Goal: Information Seeking & Learning: Check status

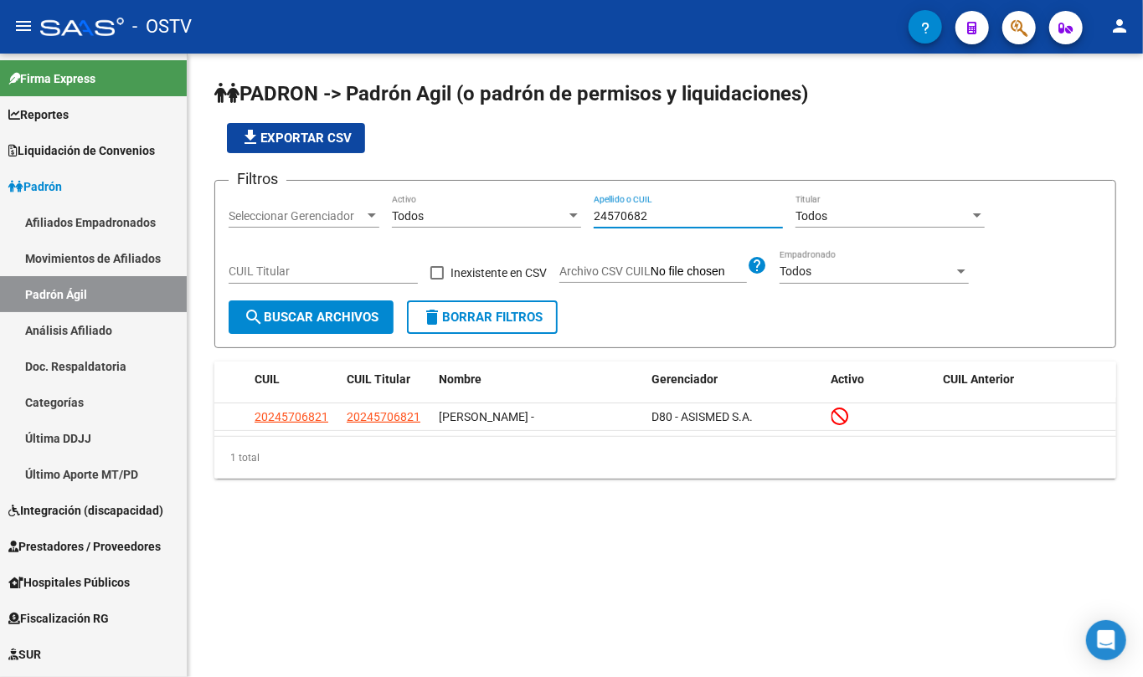
click at [600, 205] on div "24570682 Apellido o CUIL" at bounding box center [688, 210] width 189 height 33
click at [604, 211] on input "24570682" at bounding box center [688, 216] width 189 height 14
paste input "59935086"
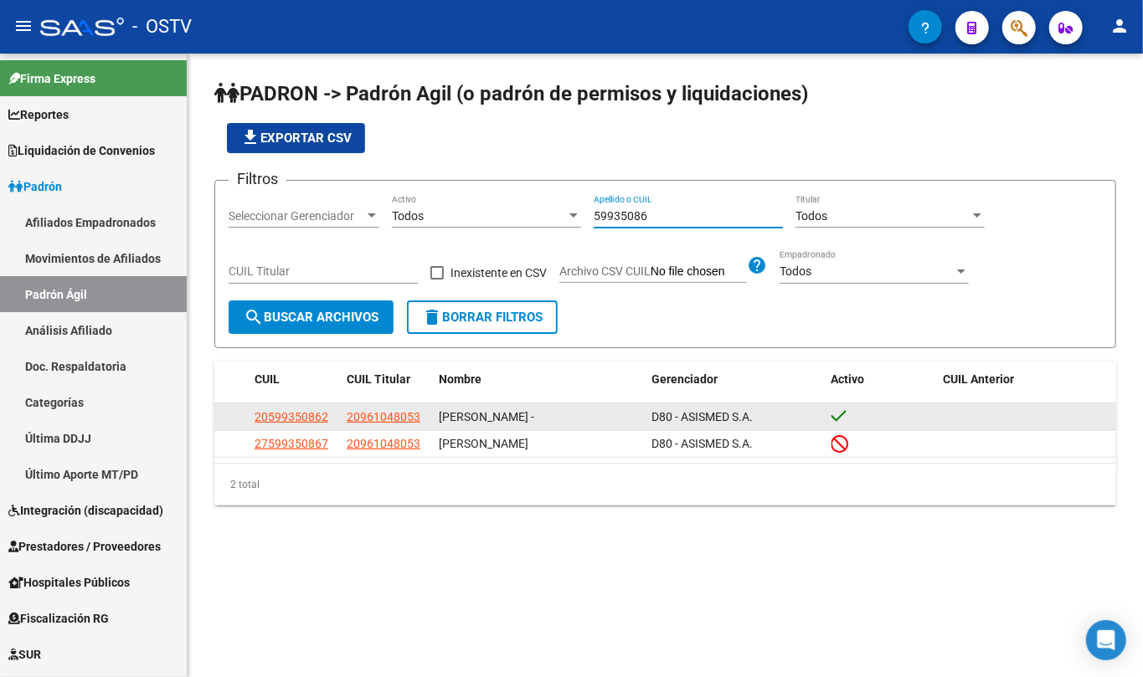
type input "59935086"
click at [402, 429] on datatable-body-cell "20961048053" at bounding box center [386, 416] width 92 height 26
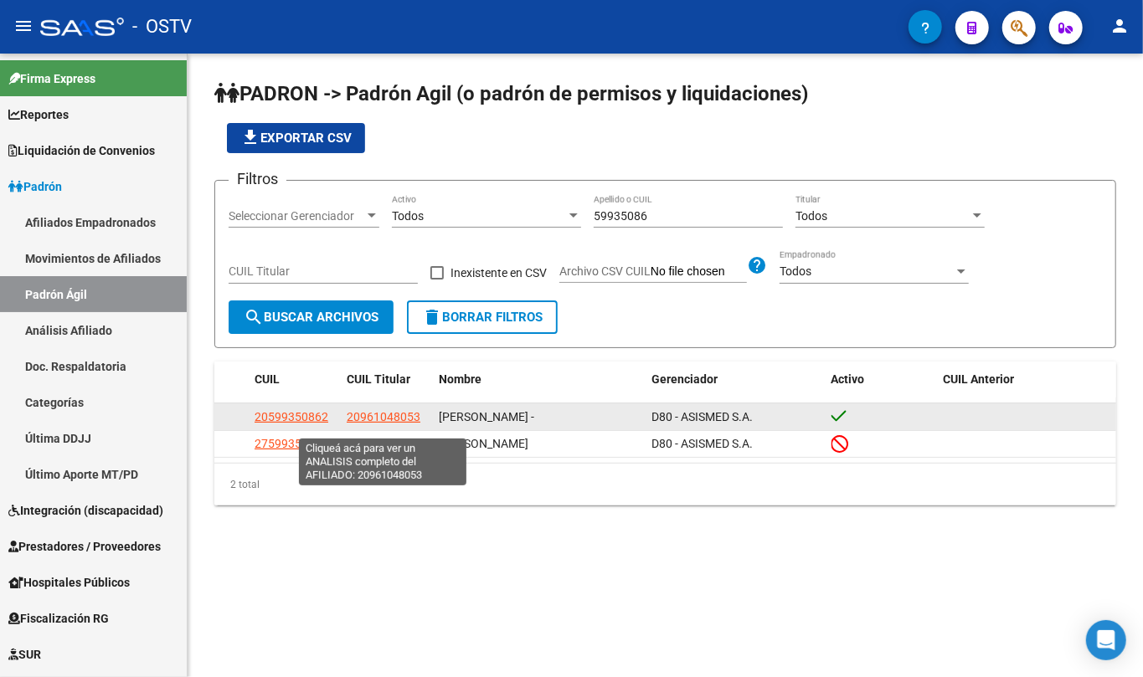
click at [403, 424] on span "20961048053" at bounding box center [384, 416] width 74 height 13
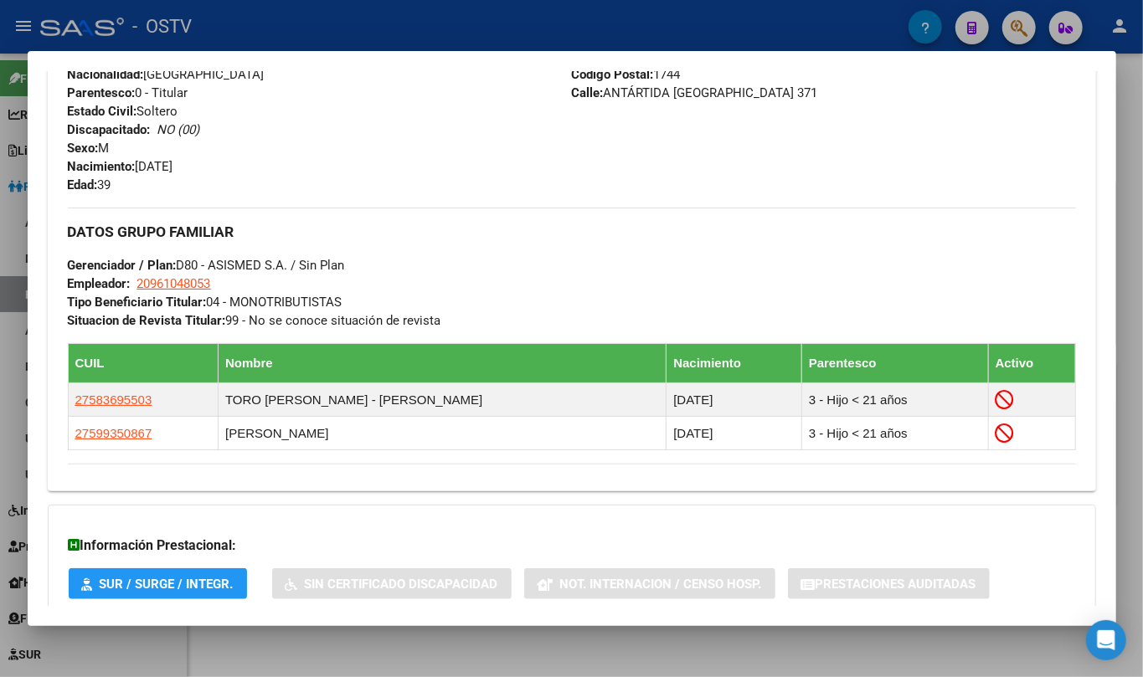
scroll to position [778, 0]
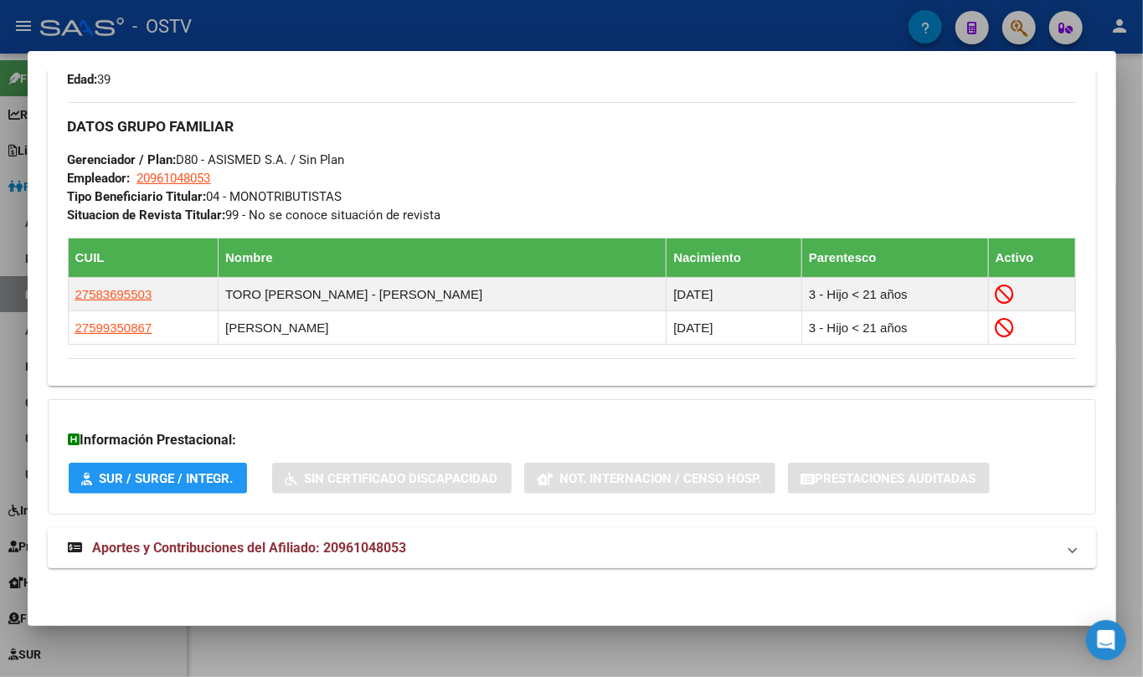
click at [355, 543] on span "Aportes y Contribuciones del Afiliado: 20961048053" at bounding box center [250, 548] width 314 height 16
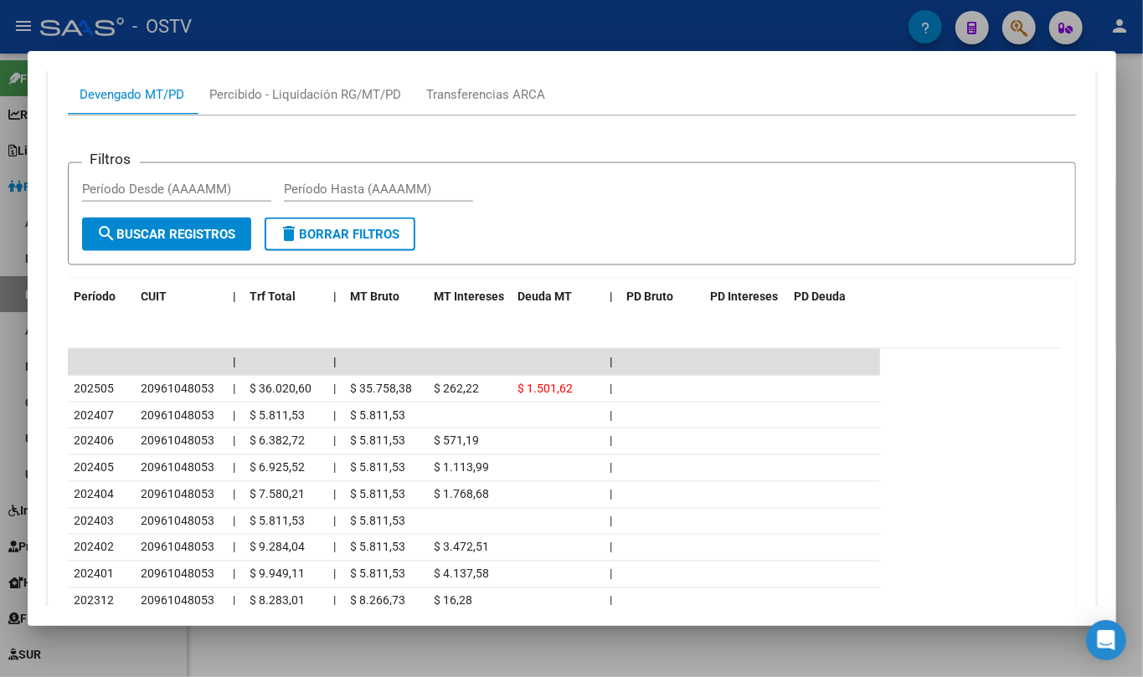
scroll to position [1447, 0]
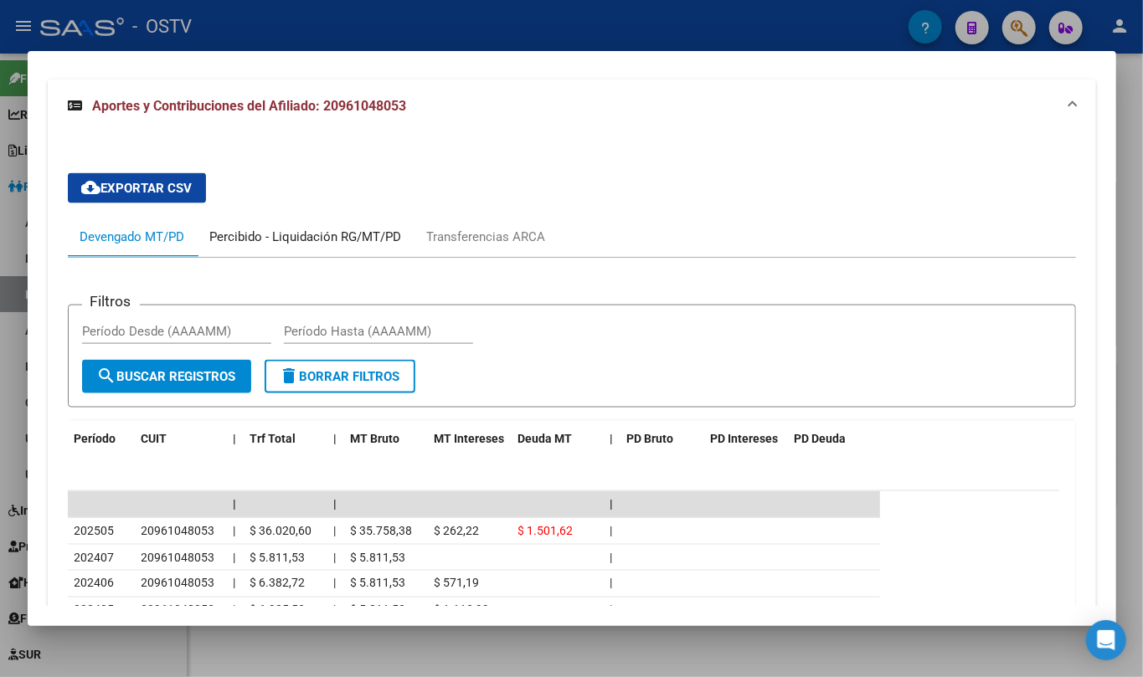
click at [253, 224] on div "Percibido - Liquidación RG/MT/PD" at bounding box center [306, 237] width 217 height 40
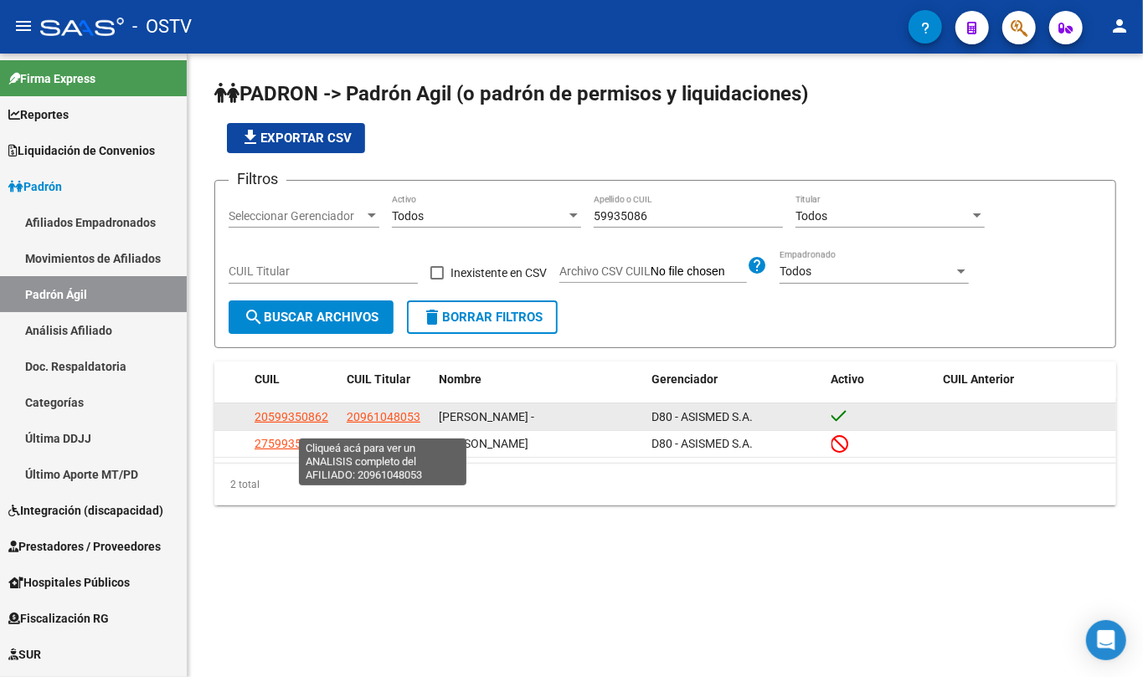
click at [415, 424] on span "20961048053" at bounding box center [384, 416] width 74 height 13
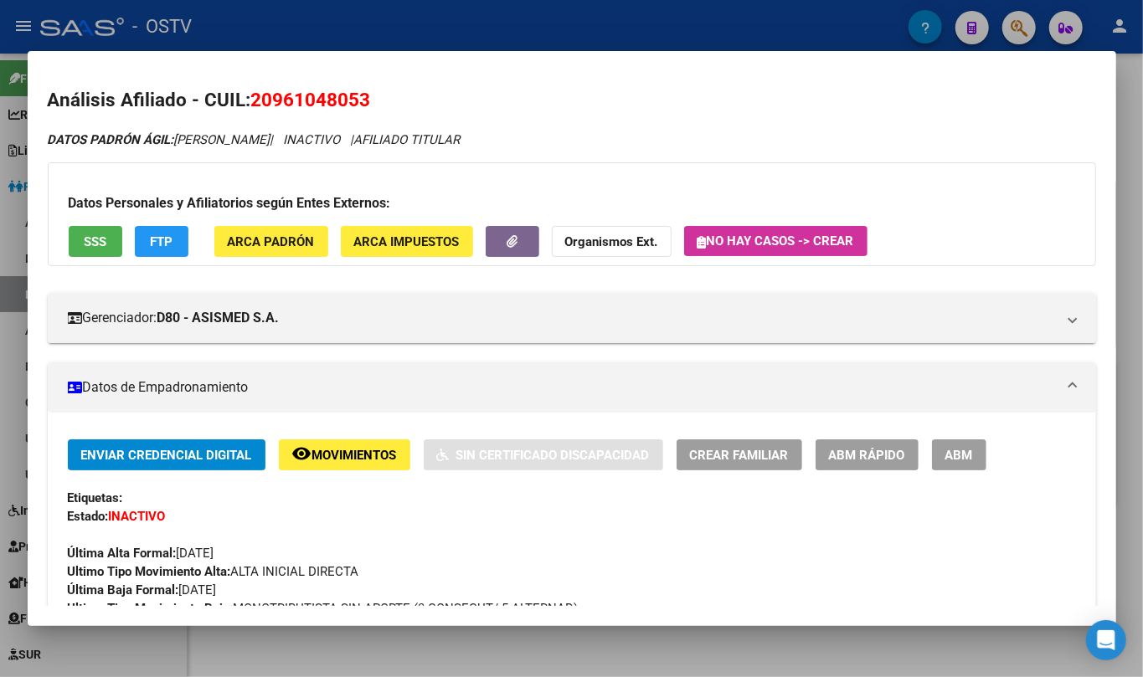
scroll to position [223, 0]
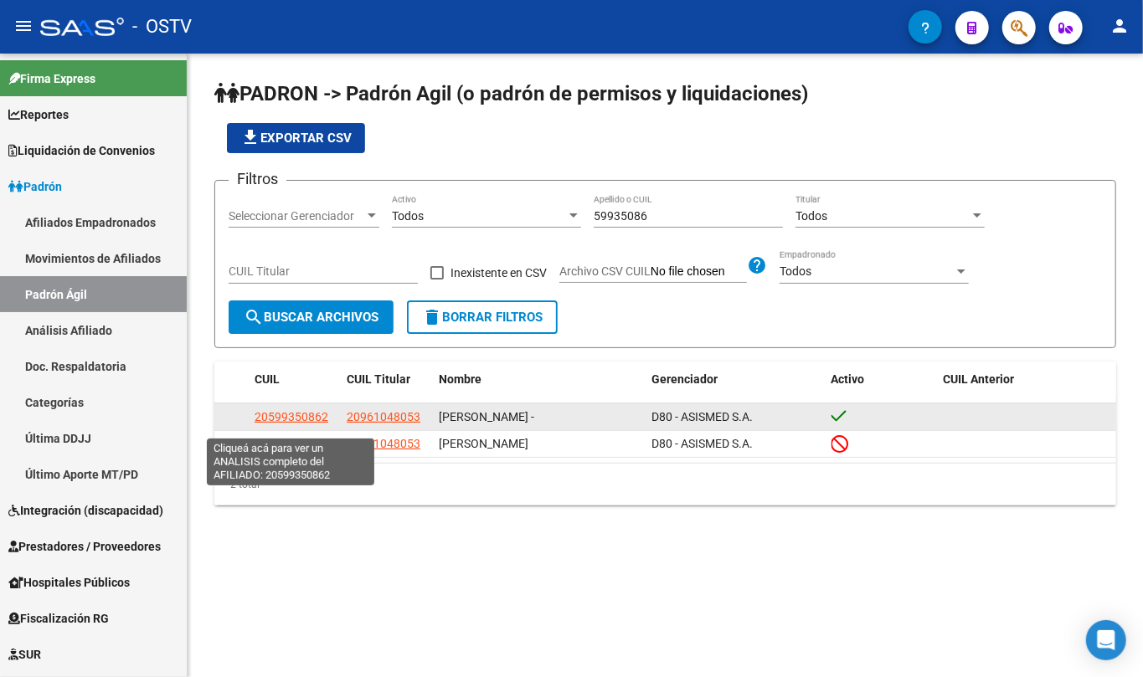
click at [325, 423] on span "20599350862" at bounding box center [291, 416] width 74 height 13
type textarea "20599350862"
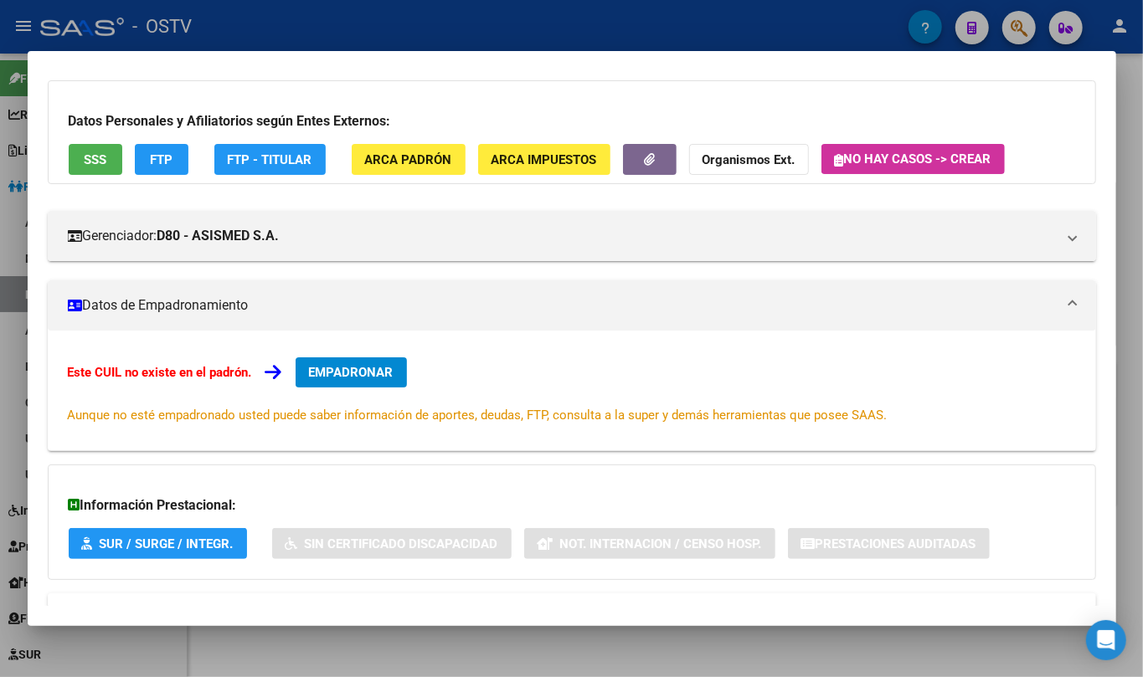
scroll to position [188, 0]
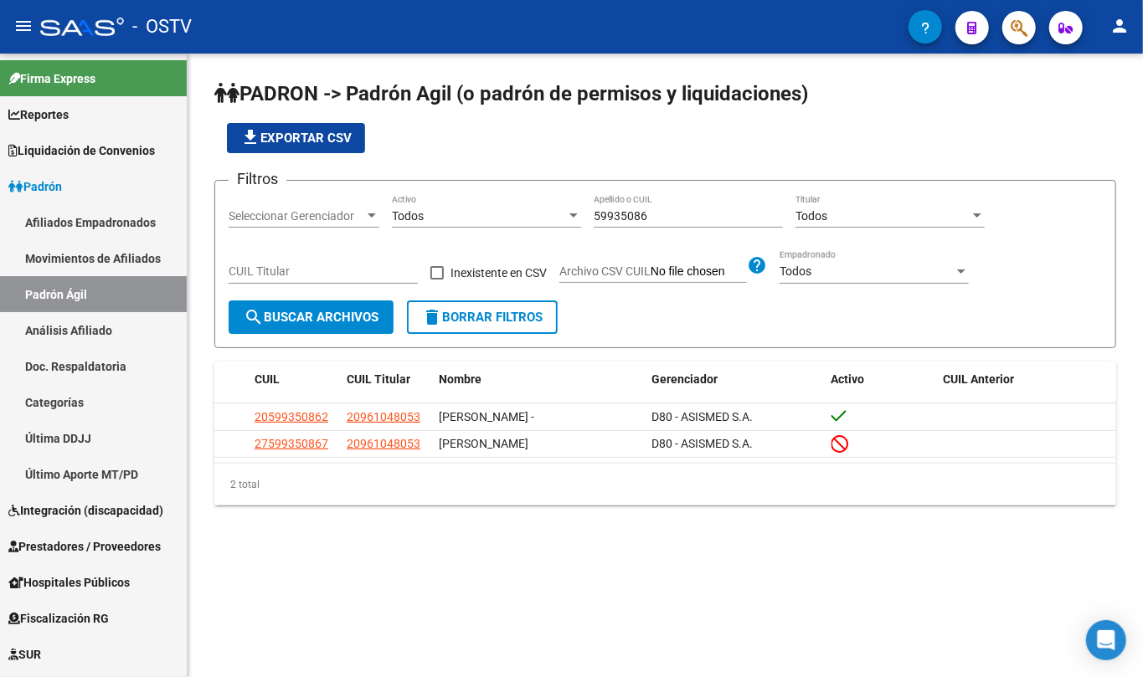
click at [621, 225] on div "59935086 Apellido o CUIL" at bounding box center [688, 210] width 189 height 33
click at [621, 222] on input "59935086" at bounding box center [688, 216] width 189 height 14
paste input "43505739"
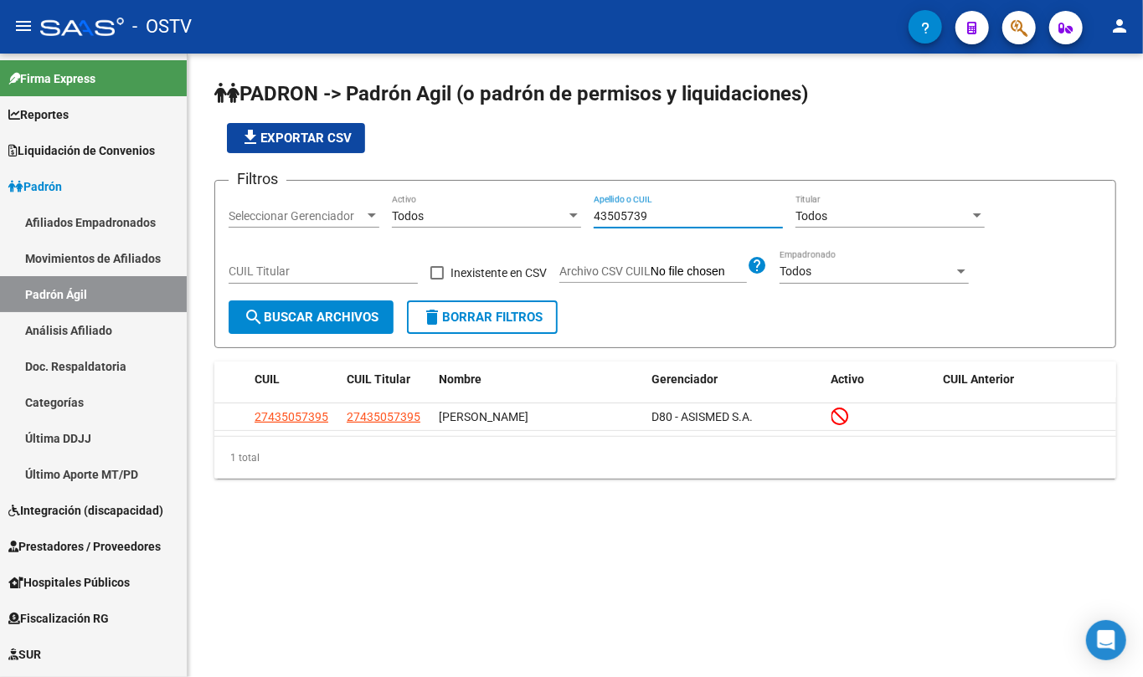
click at [618, 216] on input "43505739" at bounding box center [688, 216] width 189 height 14
paste input "093878"
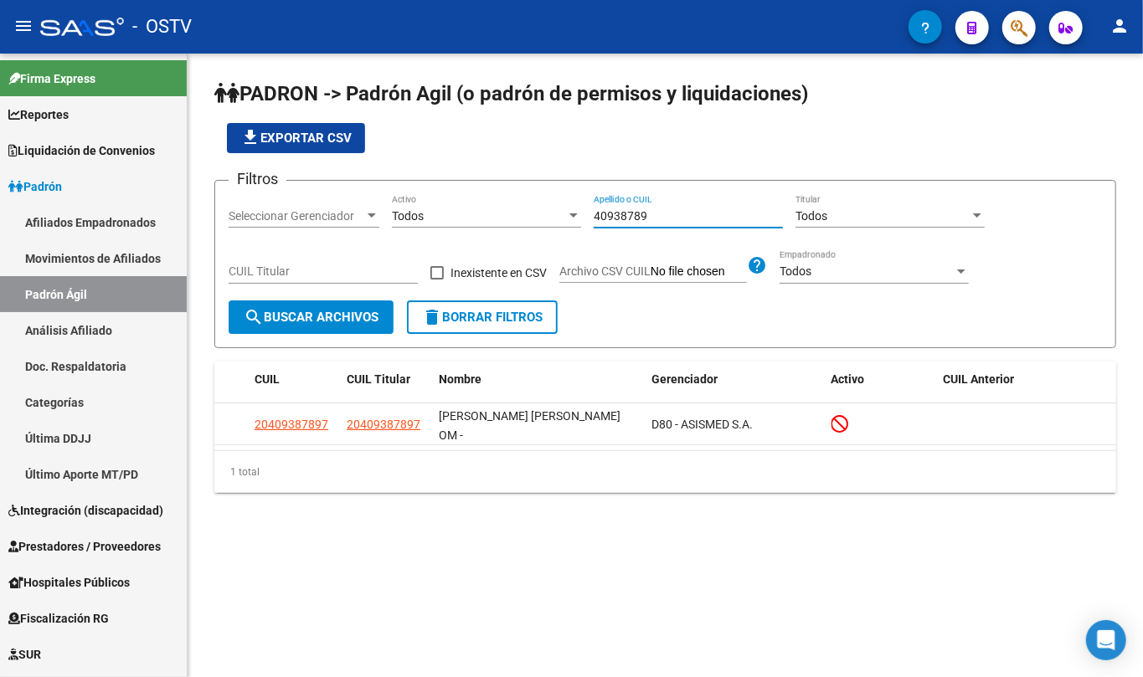
click at [667, 214] on input "40938789" at bounding box center [688, 216] width 189 height 14
paste input "14555103"
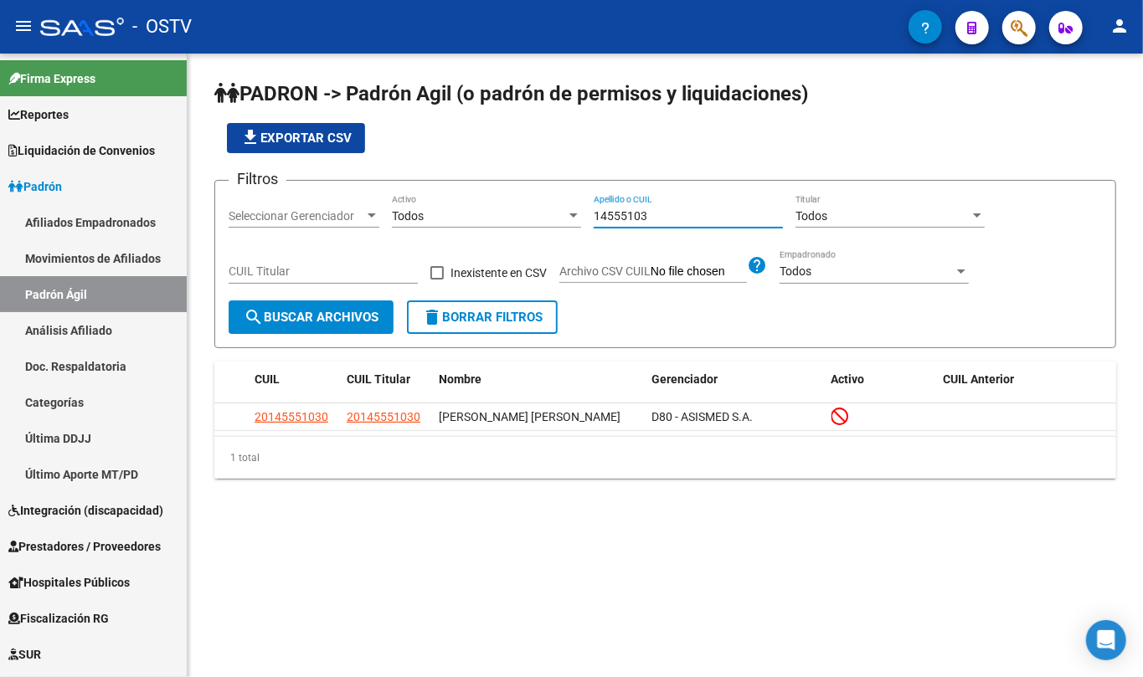
click at [616, 206] on div "14555103 Apellido o CUIL" at bounding box center [688, 210] width 189 height 33
drag, startPoint x: 616, startPoint y: 206, endPoint x: 620, endPoint y: 218, distance: 13.2
click at [618, 209] on div "14555103 Apellido o CUIL" at bounding box center [688, 210] width 189 height 33
click at [621, 219] on input "14555103" at bounding box center [688, 216] width 189 height 14
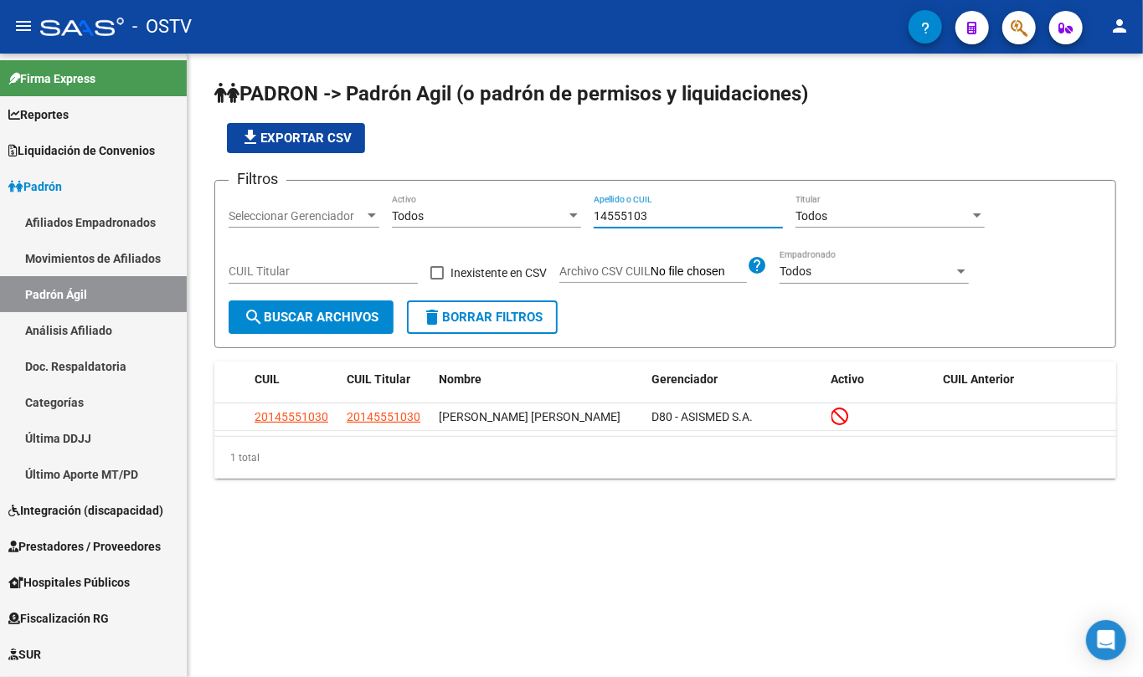
click at [645, 211] on input "14555103" at bounding box center [688, 216] width 189 height 14
paste input "22797339"
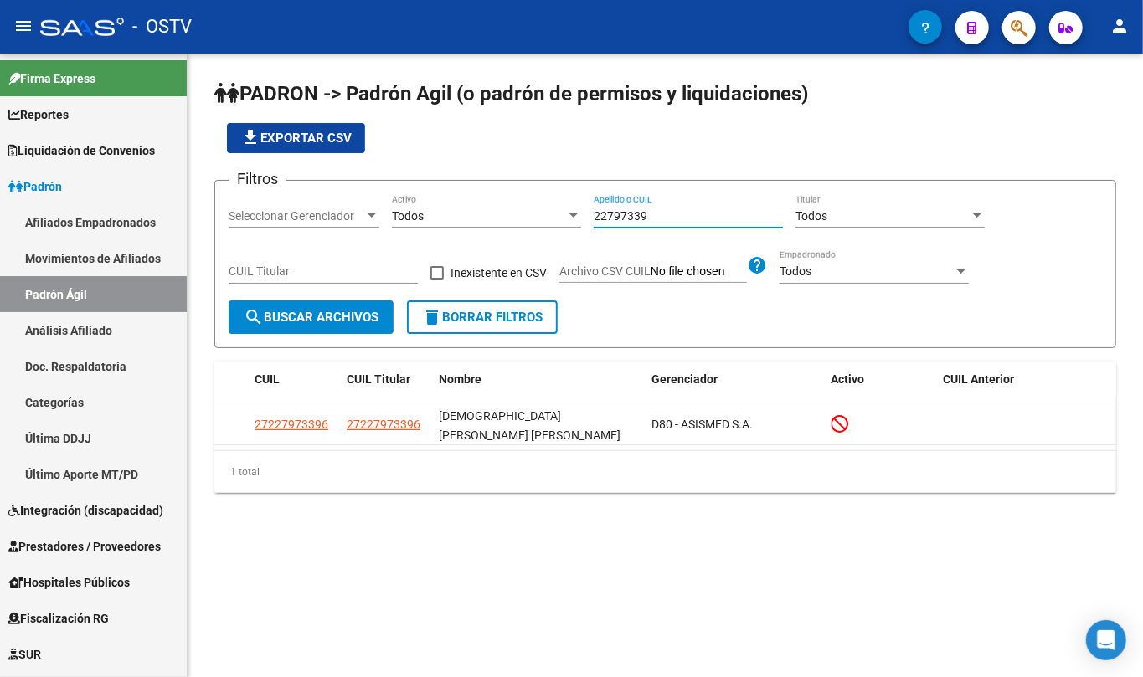
click at [654, 214] on input "22797339" at bounding box center [688, 216] width 189 height 14
paste input "35025935"
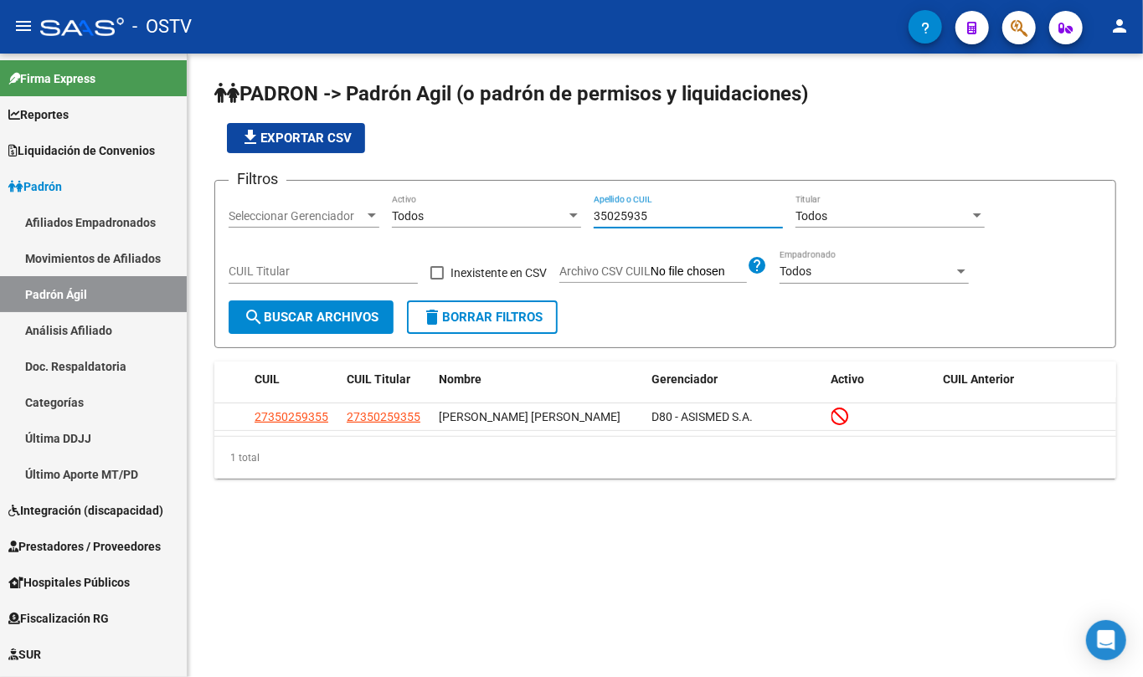
click at [624, 222] on input "35025935" at bounding box center [688, 216] width 189 height 14
paste input "608878"
click at [646, 225] on div "36088785 Apellido o CUIL" at bounding box center [688, 210] width 189 height 33
drag, startPoint x: 646, startPoint y: 225, endPoint x: 641, endPoint y: 214, distance: 12.0
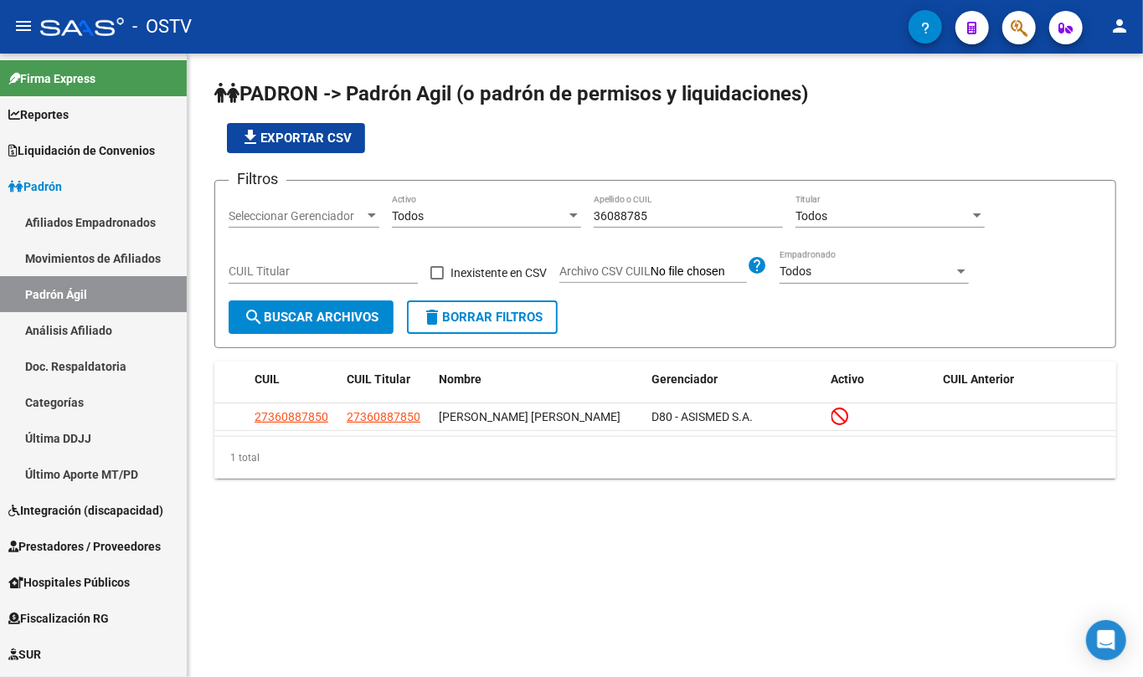
click at [645, 225] on div "36088785 Apellido o CUIL" at bounding box center [688, 210] width 189 height 33
click at [641, 214] on input "36088785" at bounding box center [688, 216] width 189 height 14
paste input "0846522"
click at [650, 216] on input "30846522" at bounding box center [688, 216] width 189 height 14
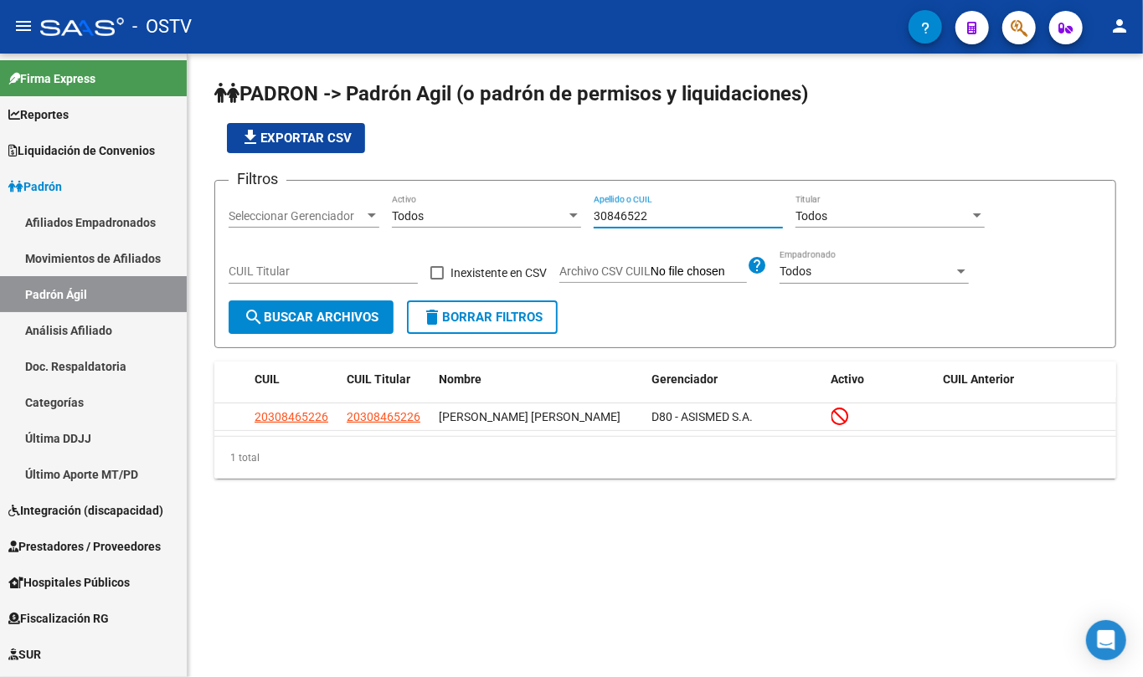
click at [650, 215] on input "30846522" at bounding box center [688, 216] width 189 height 14
paste input "7537286"
click at [691, 209] on input "37537286" at bounding box center [688, 216] width 189 height 14
paste input "70031229"
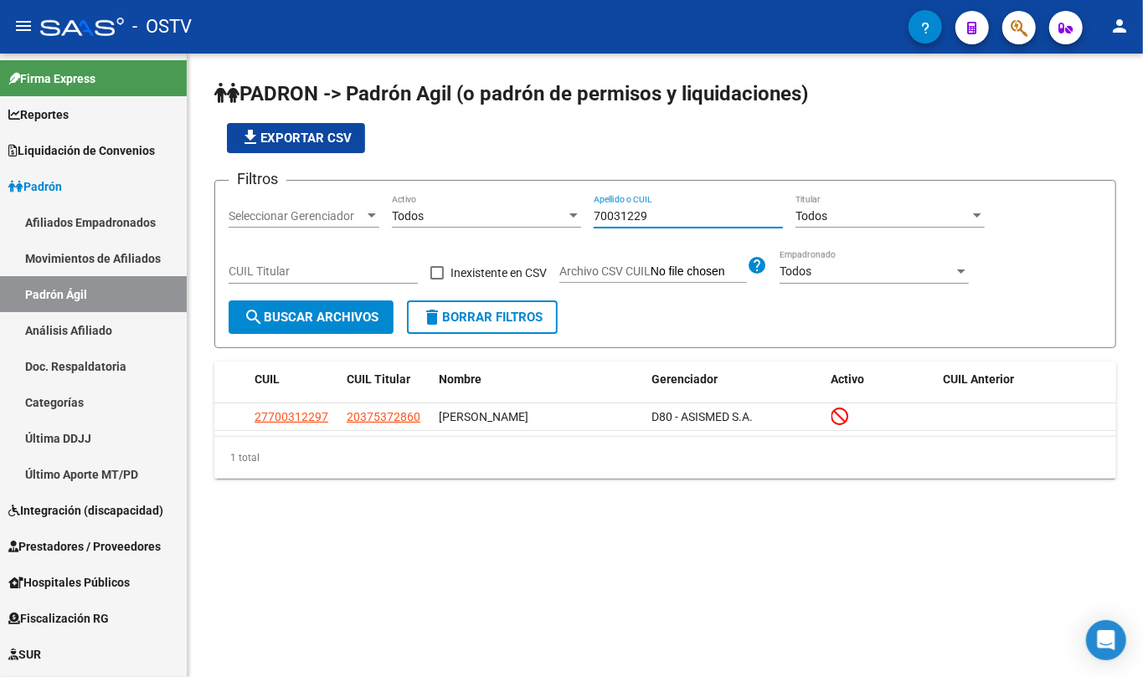
click at [630, 216] on input "70031229" at bounding box center [688, 216] width 189 height 14
paste input "36062188"
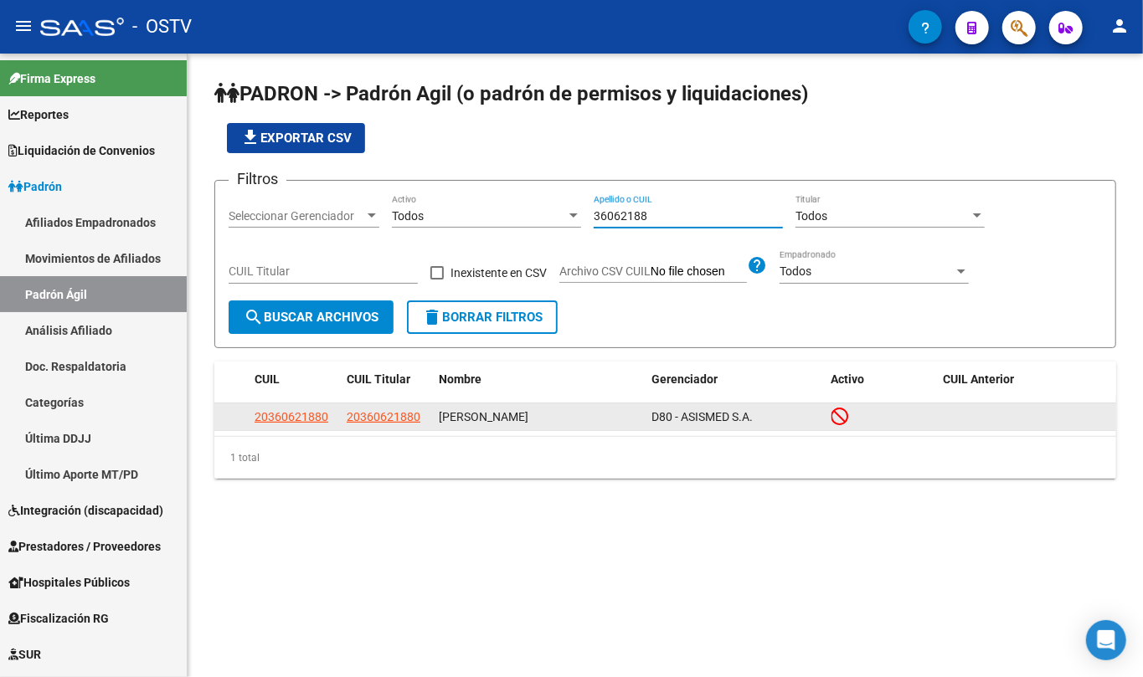
type input "36062188"
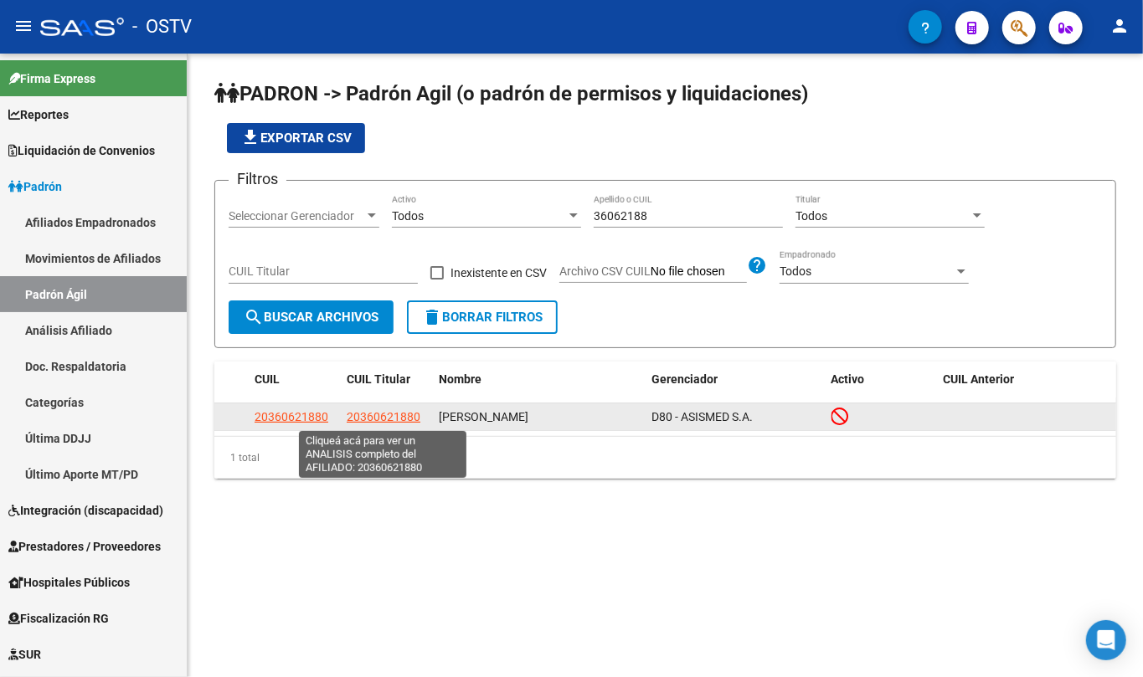
click at [379, 419] on span "20360621880" at bounding box center [384, 416] width 74 height 13
type textarea "20360621880"
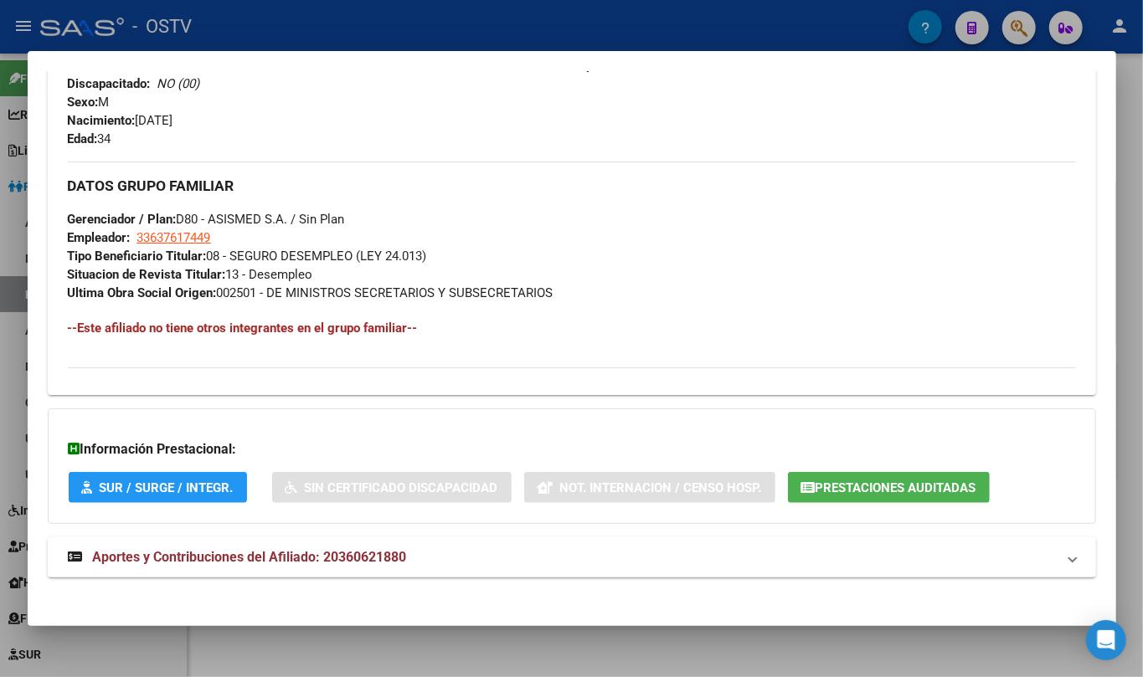
scroll to position [758, 0]
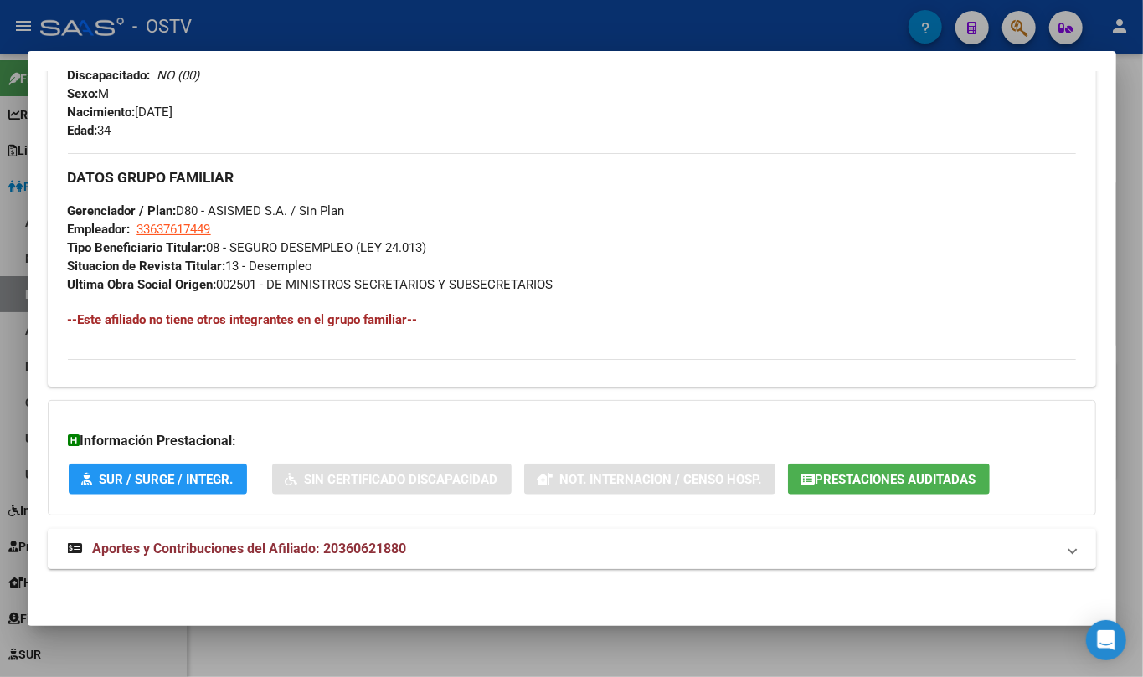
click at [348, 541] on span "Aportes y Contribuciones del Afiliado: 20360621880" at bounding box center [250, 549] width 314 height 16
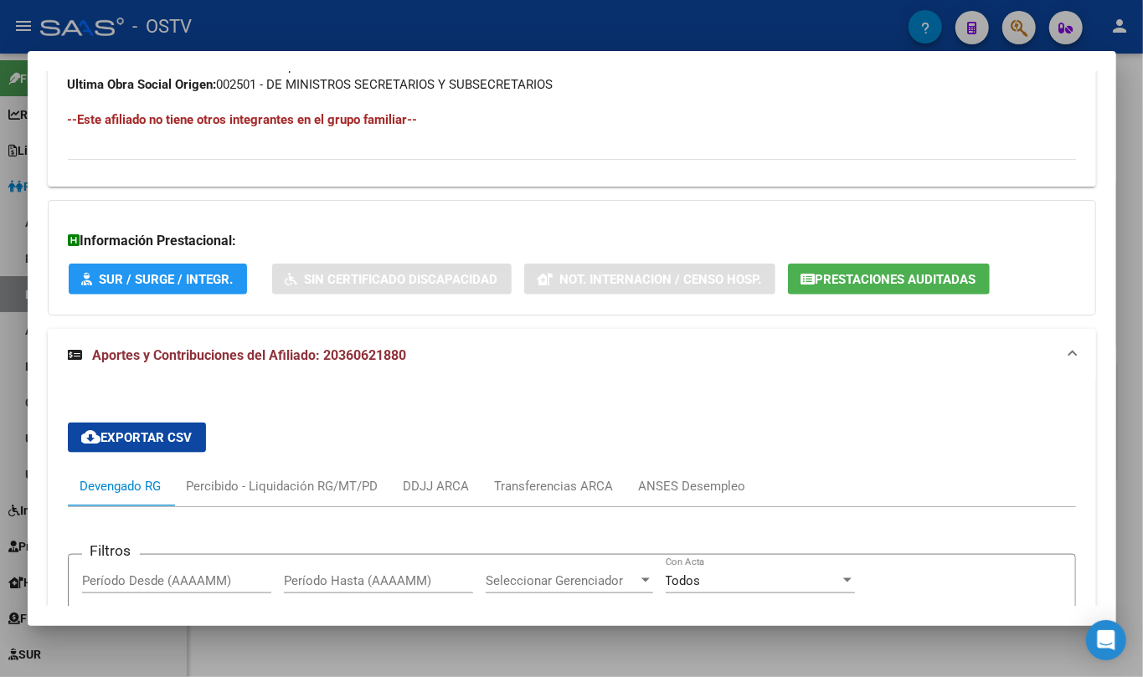
scroll to position [1204, 0]
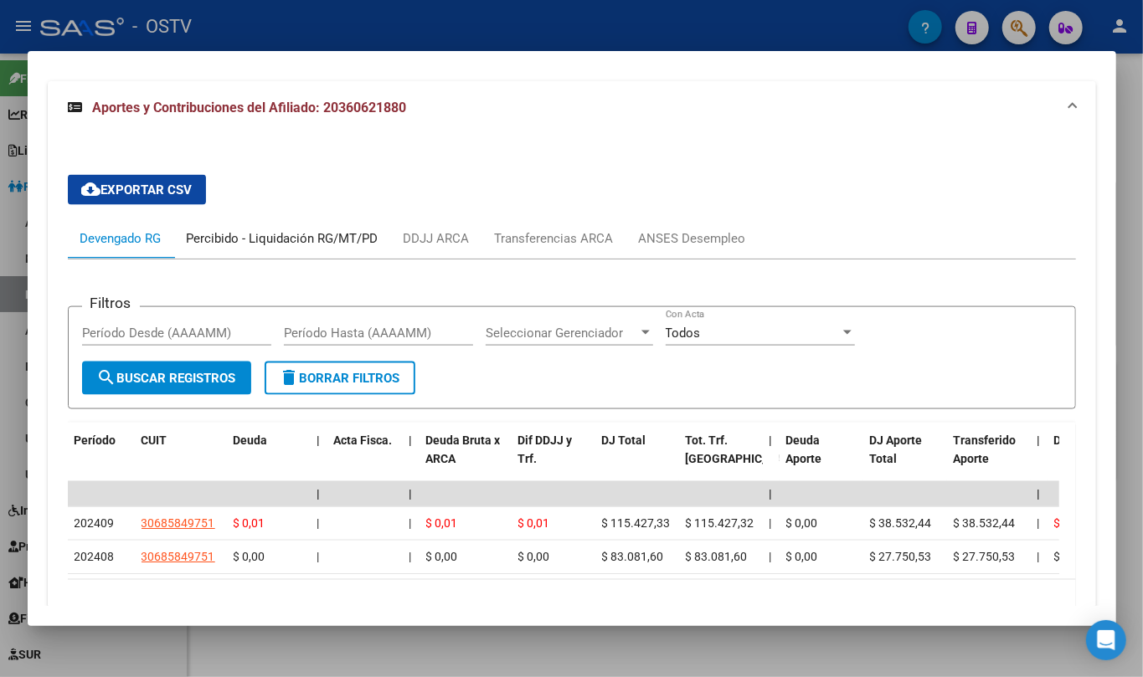
click at [265, 231] on div "Percibido - Liquidación RG/MT/PD" at bounding box center [283, 238] width 192 height 18
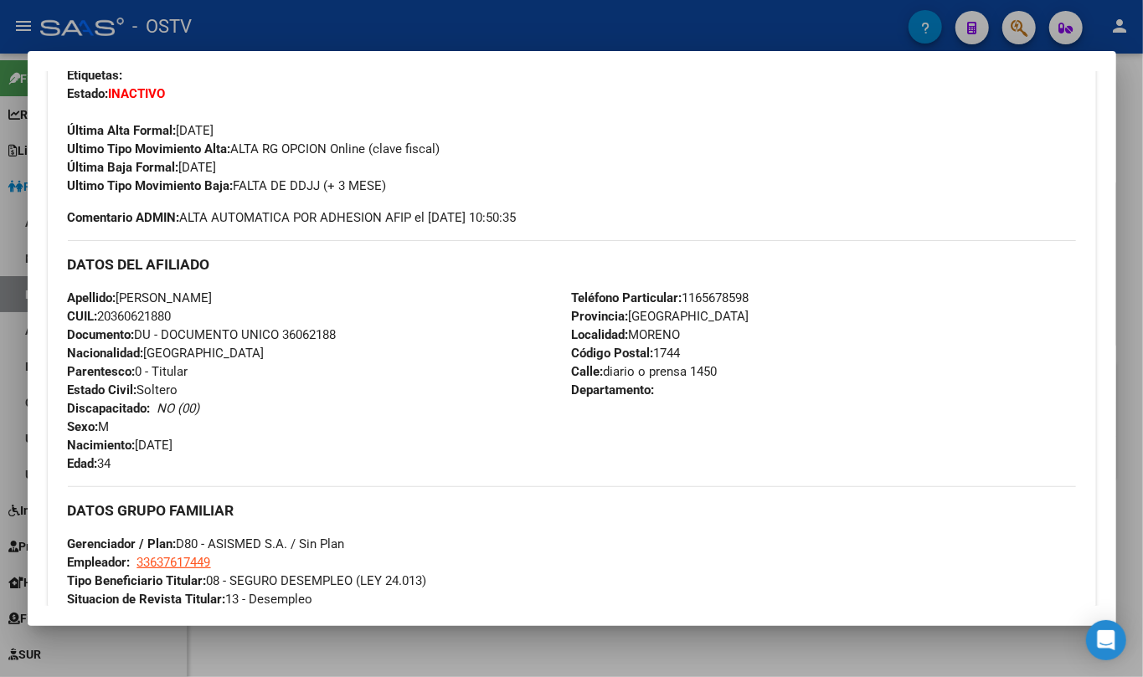
scroll to position [311, 0]
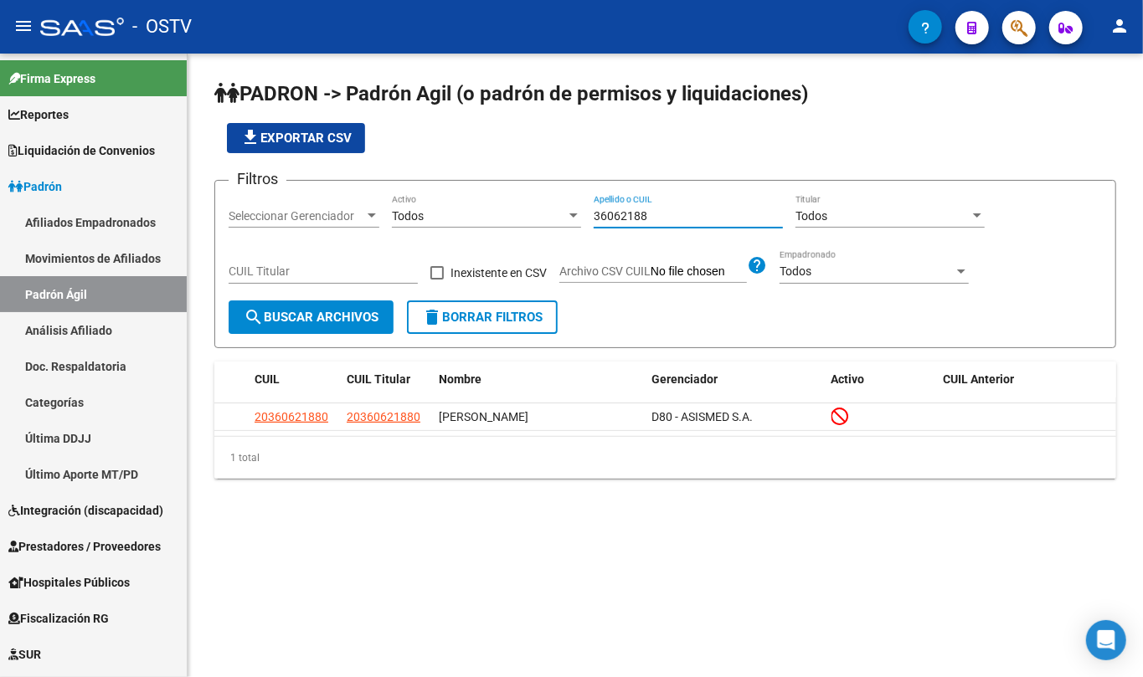
click at [623, 218] on input "36062188" at bounding box center [688, 216] width 189 height 14
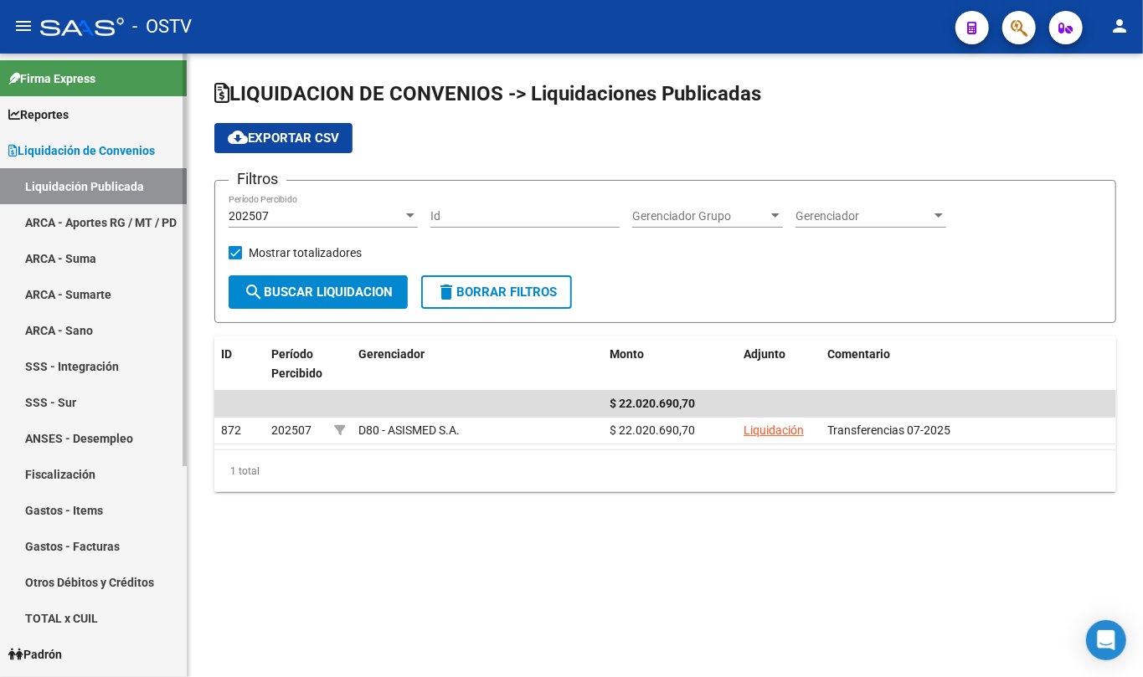
click at [74, 179] on link "Liquidación Publicada" at bounding box center [93, 186] width 187 height 36
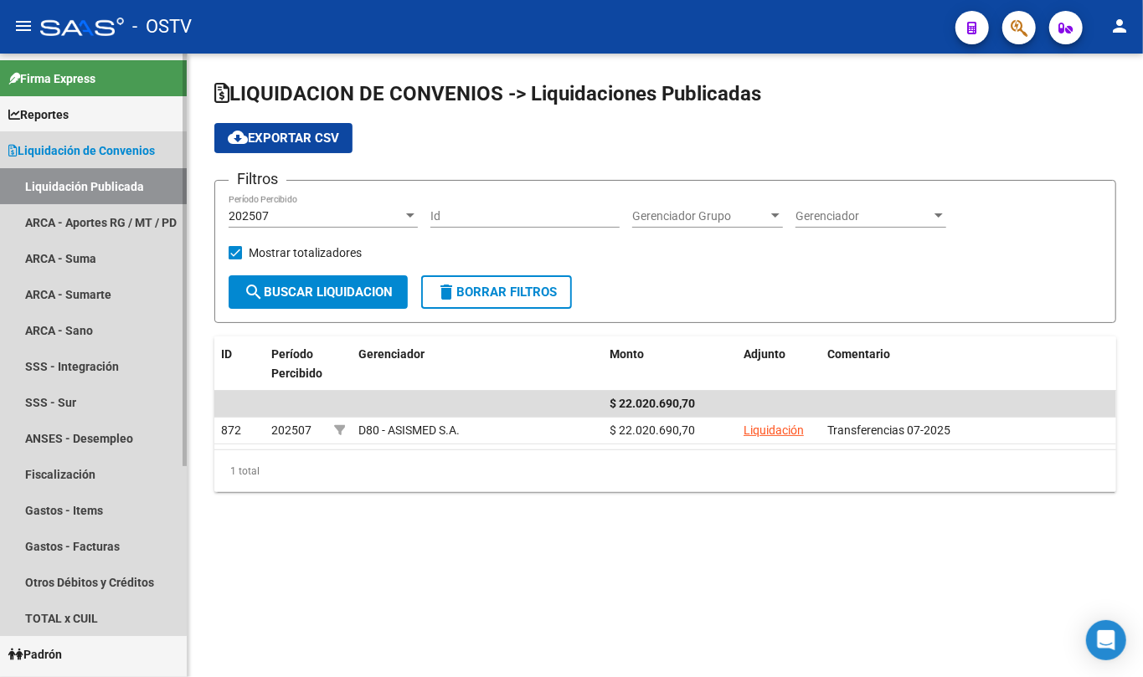
click at [52, 152] on span "Liquidación de Convenios" at bounding box center [81, 150] width 146 height 18
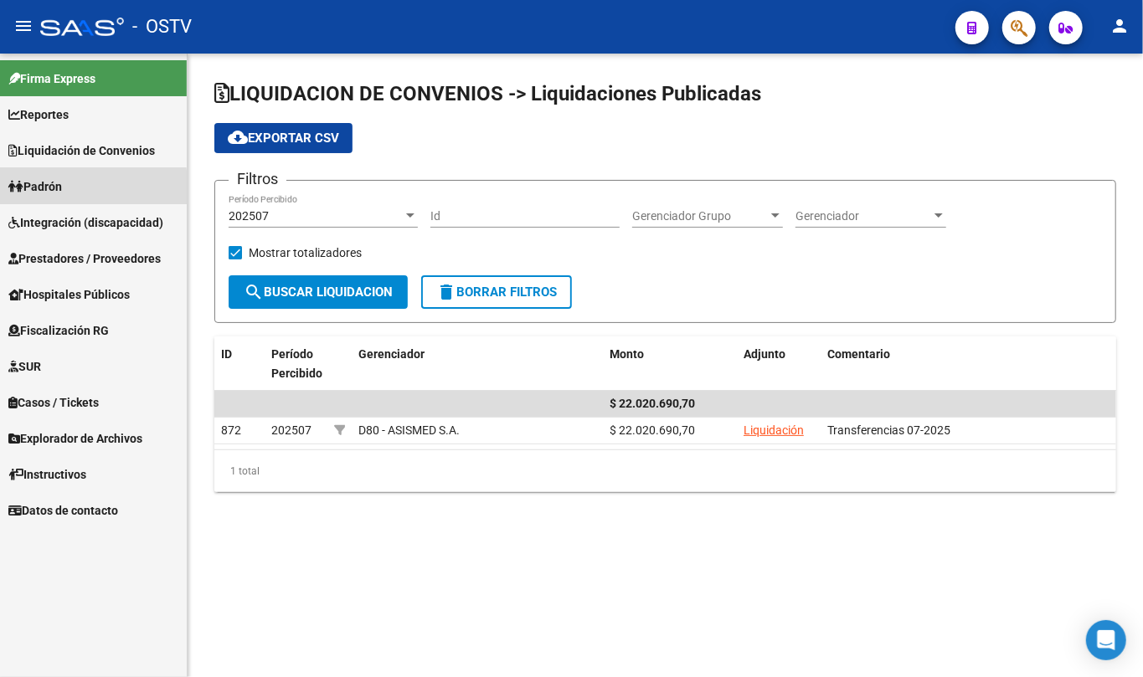
drag, startPoint x: 67, startPoint y: 189, endPoint x: 77, endPoint y: 228, distance: 39.8
click at [62, 189] on span "Padrón" at bounding box center [35, 186] width 54 height 18
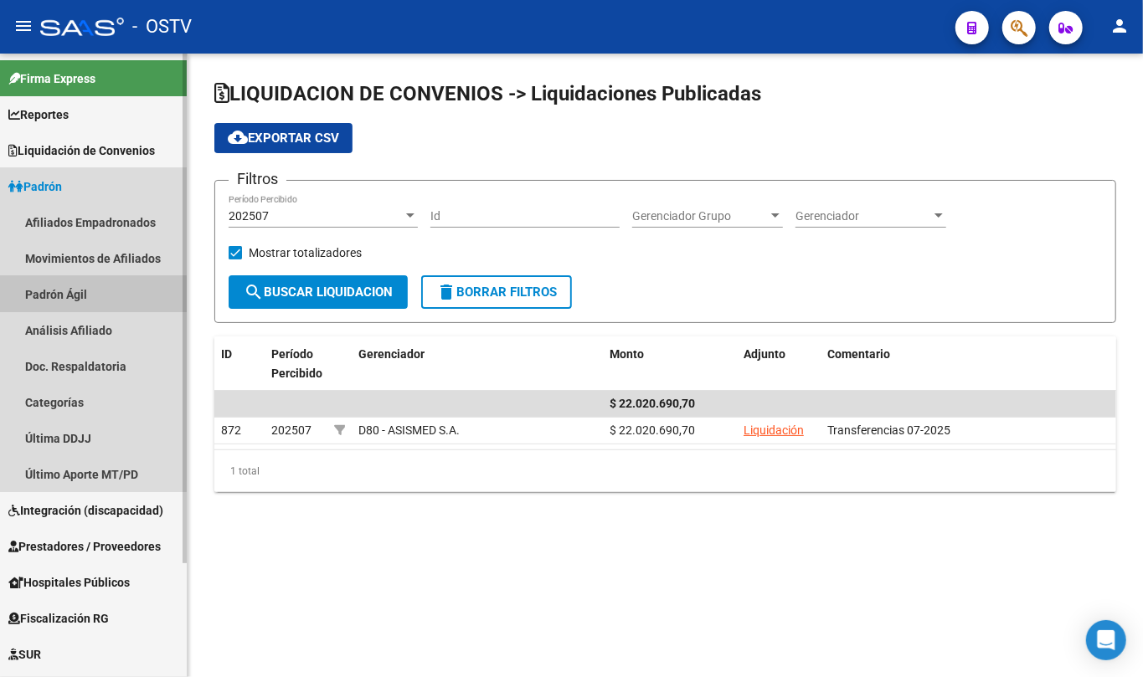
click at [84, 293] on link "Padrón Ágil" at bounding box center [93, 294] width 187 height 36
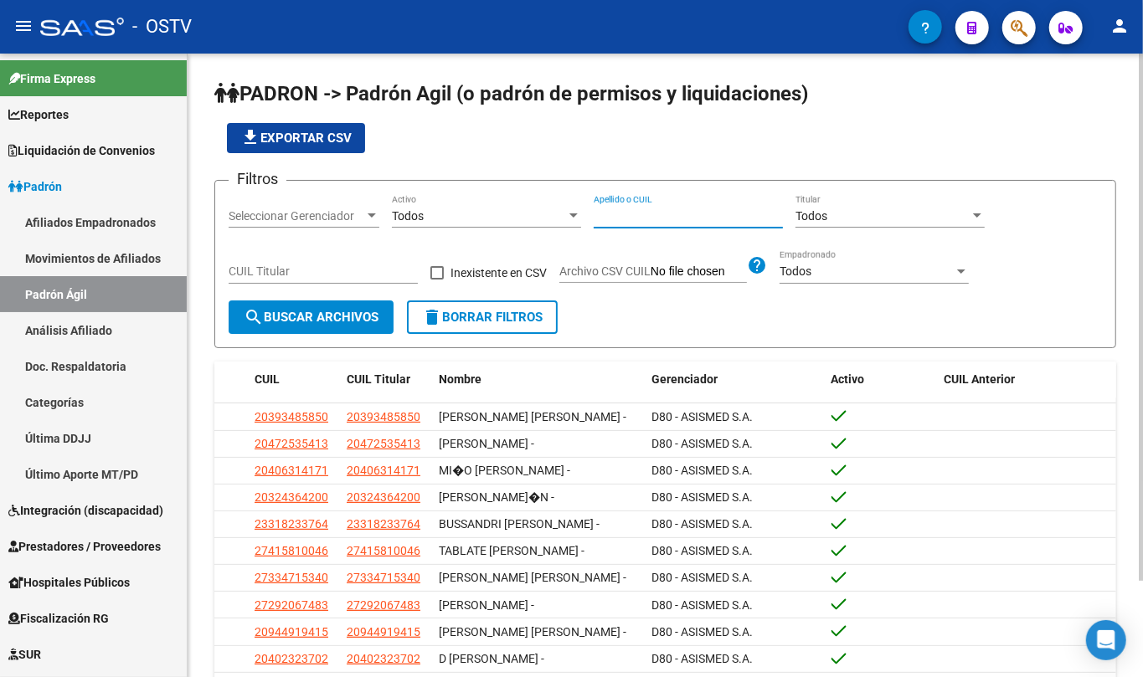
click at [696, 218] on input "Apellido o CUIL" at bounding box center [688, 216] width 189 height 14
paste input "59935086"
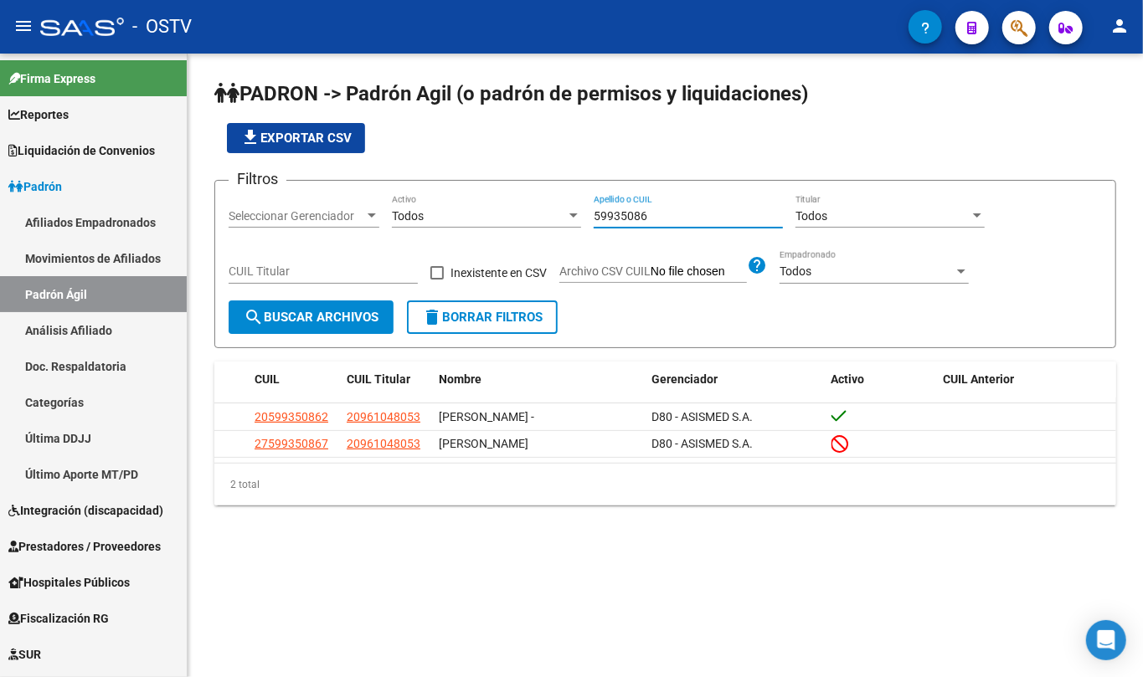
type input "59935086"
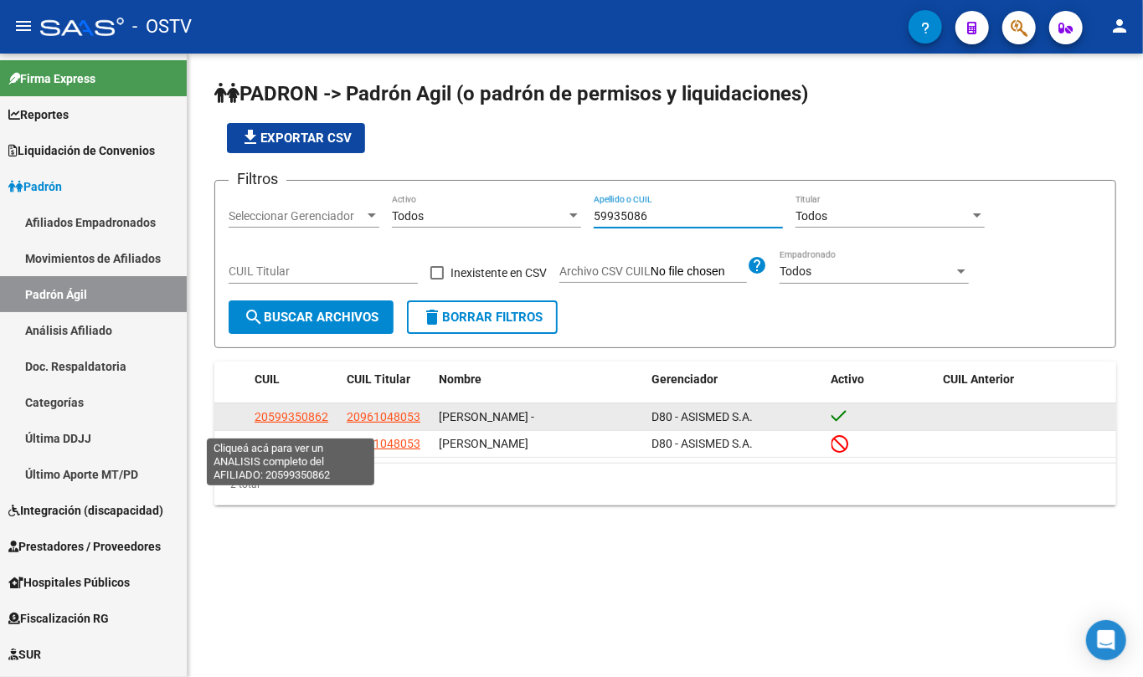
click at [316, 420] on span "20599350862" at bounding box center [291, 416] width 74 height 13
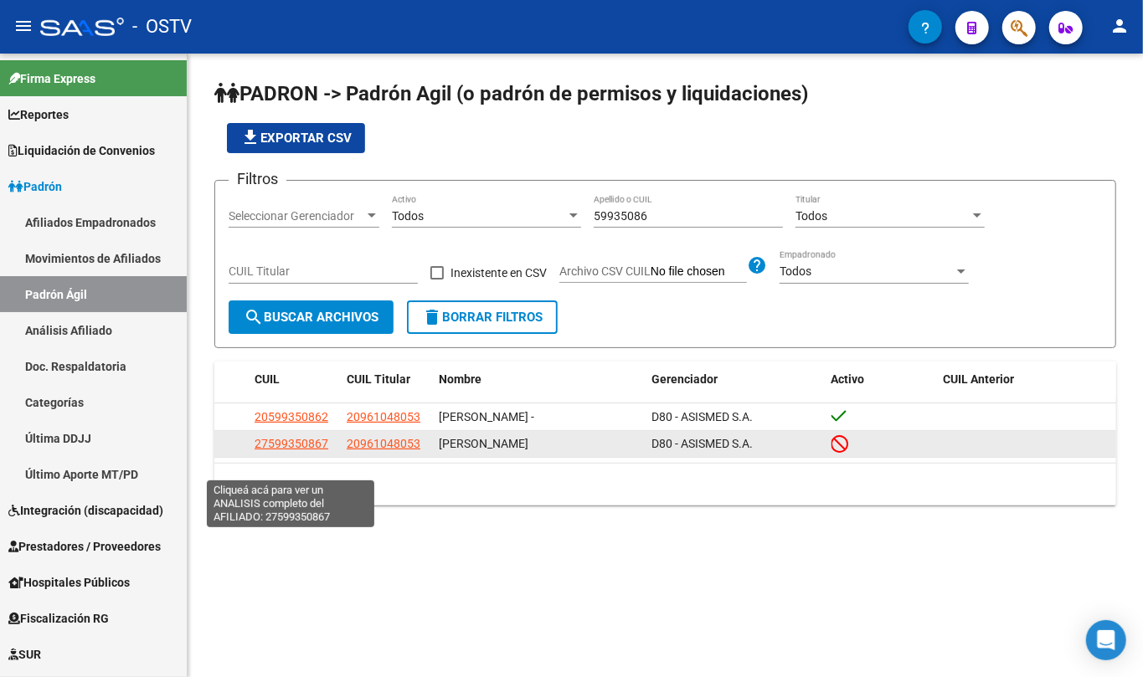
click at [301, 450] on span "27599350867" at bounding box center [291, 443] width 74 height 13
type textarea "27599350867"
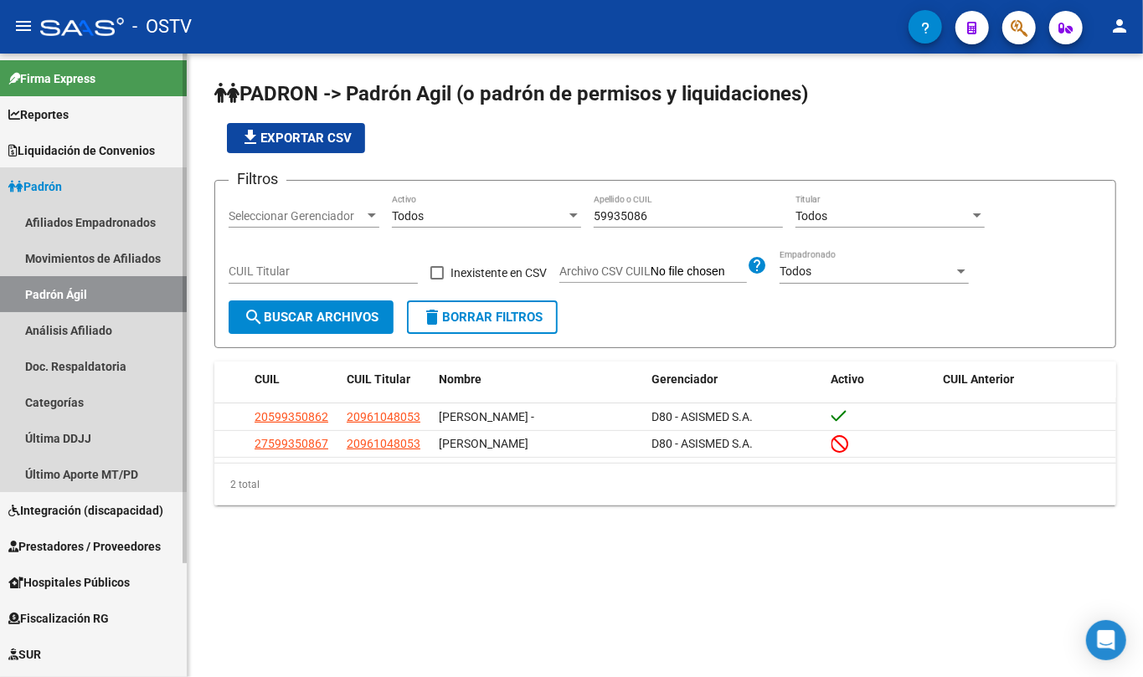
click at [62, 181] on span "Padrón" at bounding box center [35, 186] width 54 height 18
